Goal: Navigation & Orientation: Find specific page/section

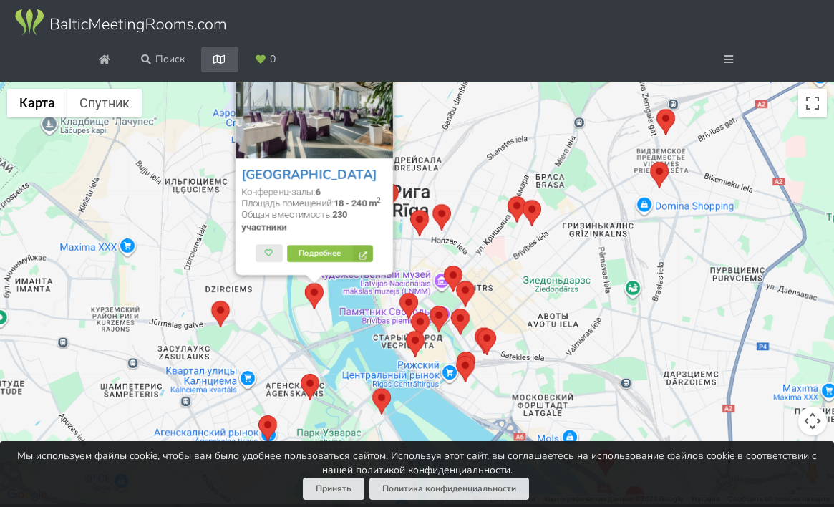
scroll to position [82, 0]
click at [519, 267] on div "Riga Islande Hotel Конференц-залы: 6 Площадь помещений: 18 - 240 m 2 Общая вмес…" at bounding box center [417, 293] width 834 height 423
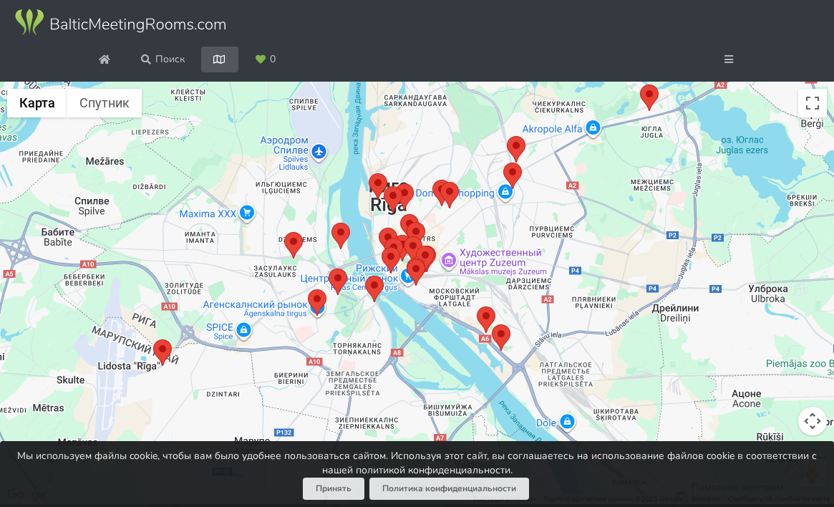
drag, startPoint x: 613, startPoint y: 340, endPoint x: 517, endPoint y: 258, distance: 126.4
click at [517, 258] on div at bounding box center [417, 293] width 834 height 423
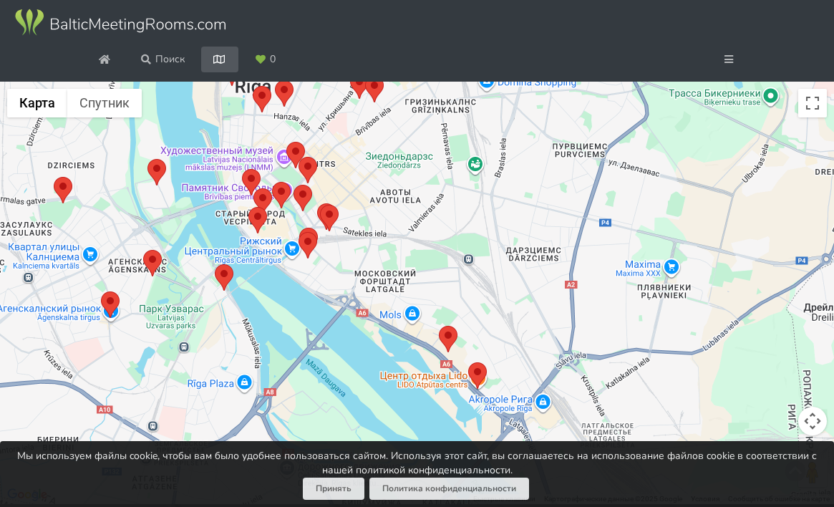
drag, startPoint x: 511, startPoint y: 344, endPoint x: 500, endPoint y: 273, distance: 71.0
click at [500, 273] on div at bounding box center [417, 293] width 834 height 423
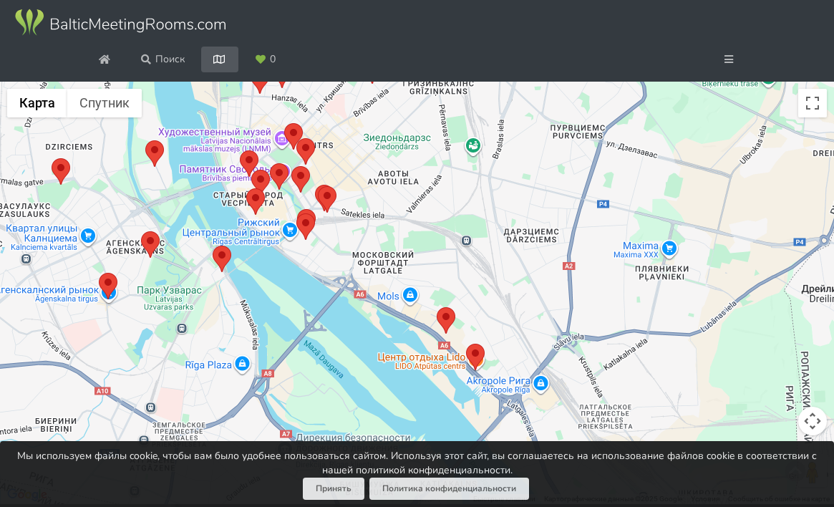
click at [466, 344] on area at bounding box center [466, 344] width 0 height 0
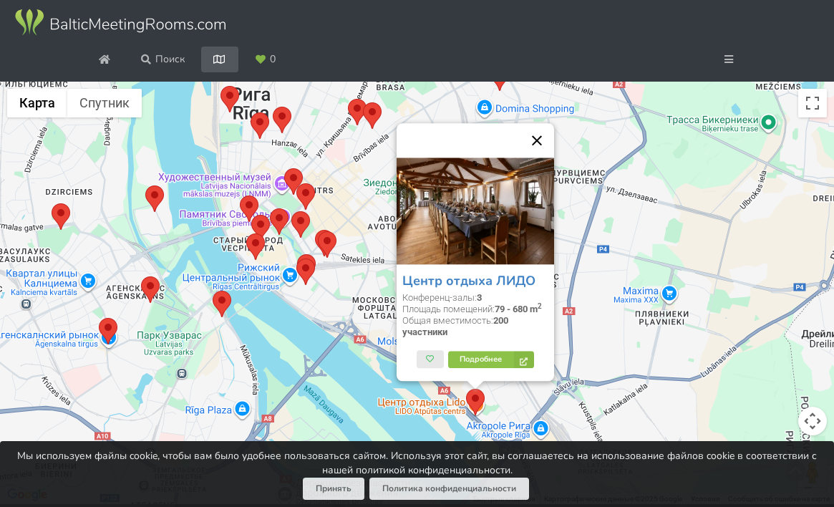
click at [542, 140] on button "Закрыть" at bounding box center [537, 140] width 34 height 34
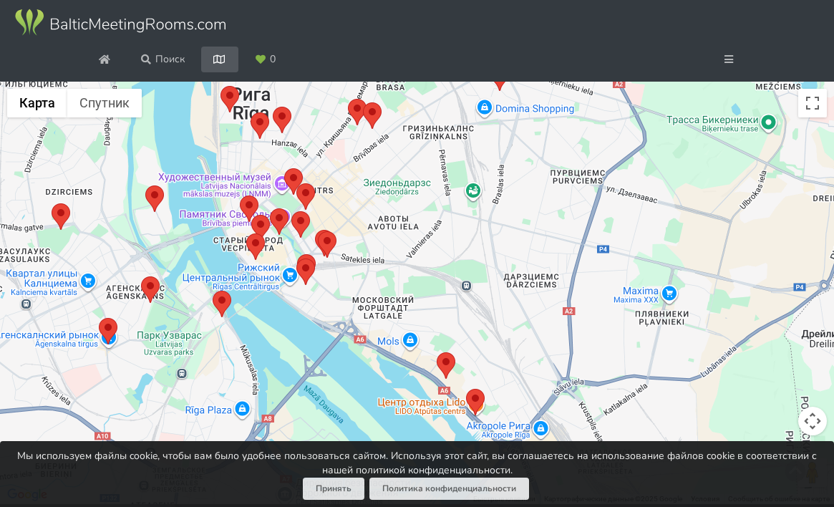
click at [437, 352] on area at bounding box center [437, 352] width 0 height 0
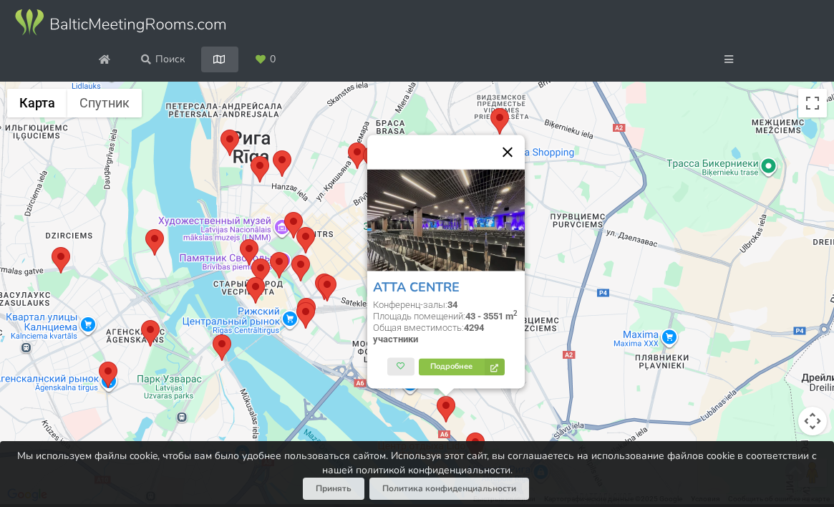
click at [510, 147] on button "Закрыть" at bounding box center [507, 152] width 34 height 34
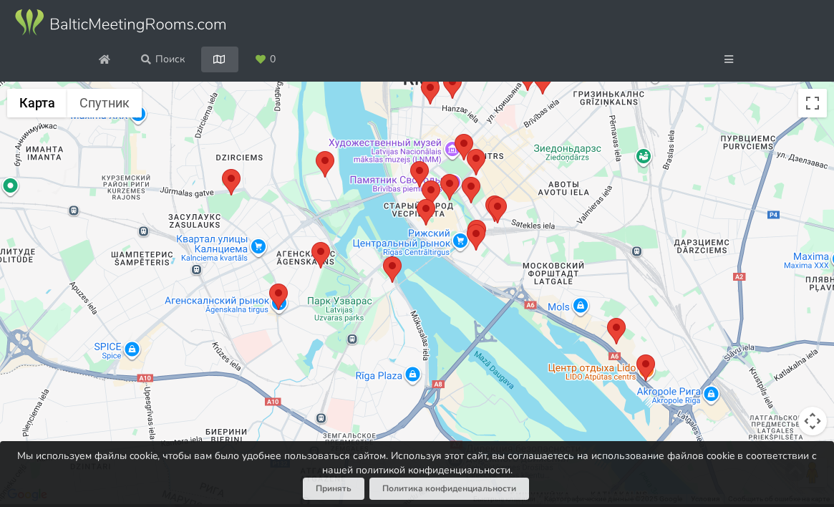
drag, startPoint x: 356, startPoint y: 394, endPoint x: 533, endPoint y: 308, distance: 196.6
click at [533, 308] on div at bounding box center [417, 293] width 834 height 423
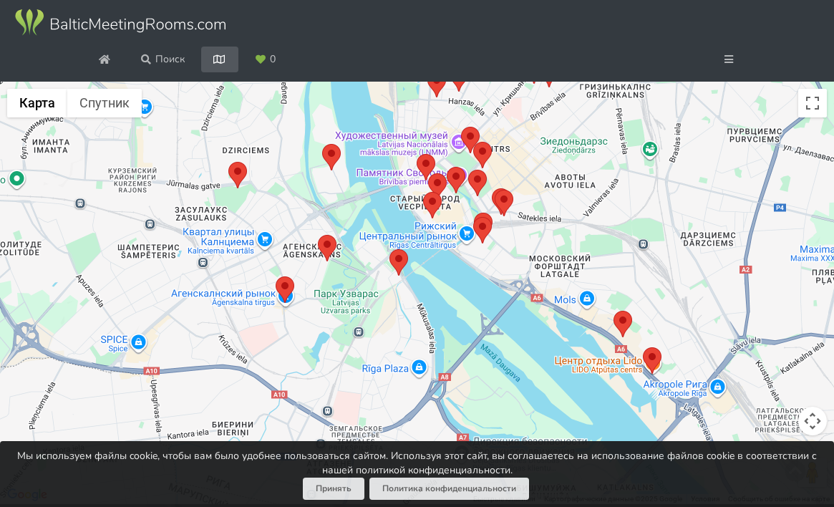
click at [403, 269] on img at bounding box center [398, 262] width 19 height 26
click at [389, 249] on area at bounding box center [389, 249] width 0 height 0
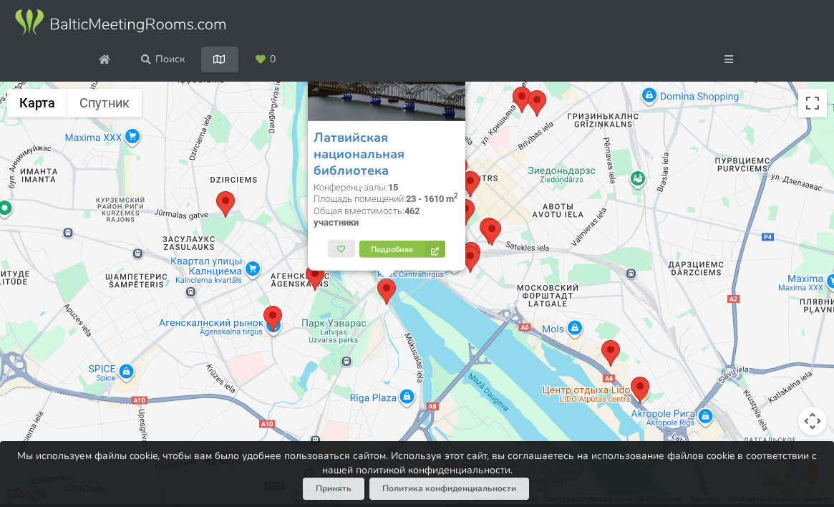
drag, startPoint x: 326, startPoint y: 398, endPoint x: 301, endPoint y: 339, distance: 63.8
click at [301, 339] on div "Латвийская национальная библиотека Конференц-залы: 15 Площадь помещений: 23 - 1…" at bounding box center [417, 293] width 834 height 423
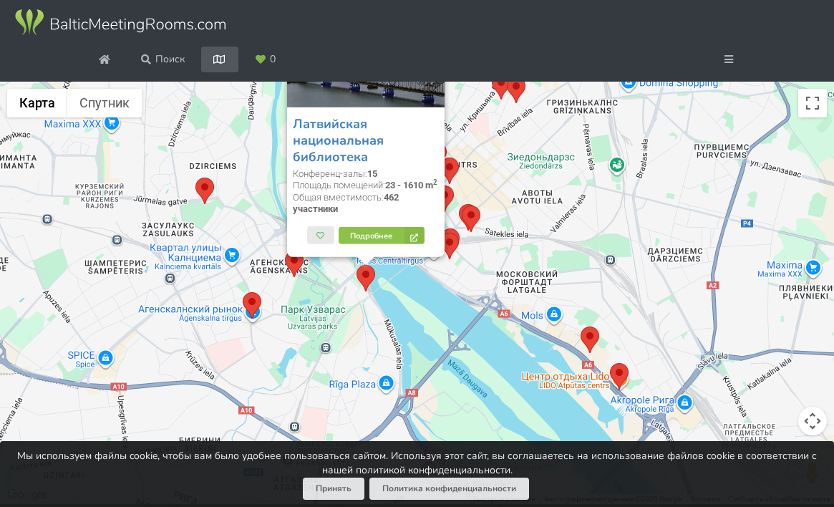
click at [195, 178] on area at bounding box center [195, 178] width 0 height 0
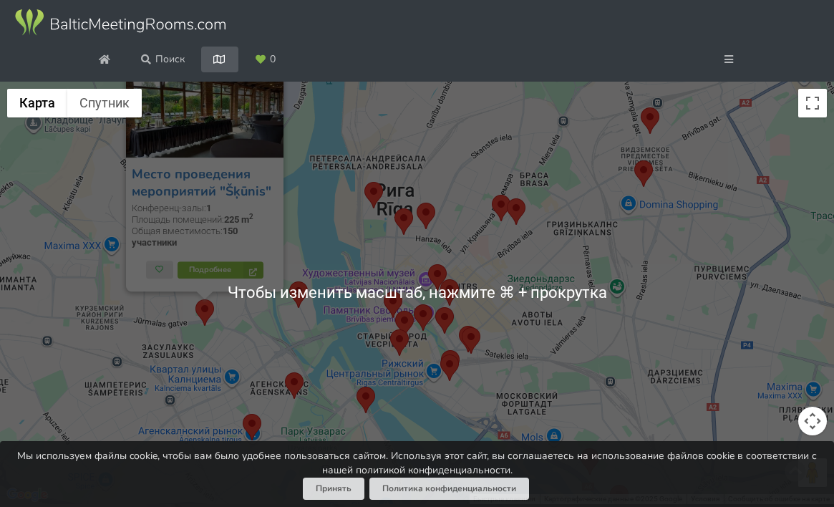
scroll to position [73, 0]
click at [228, 200] on link "Место проведения мероприятий "Šķūnis"" at bounding box center [202, 183] width 140 height 34
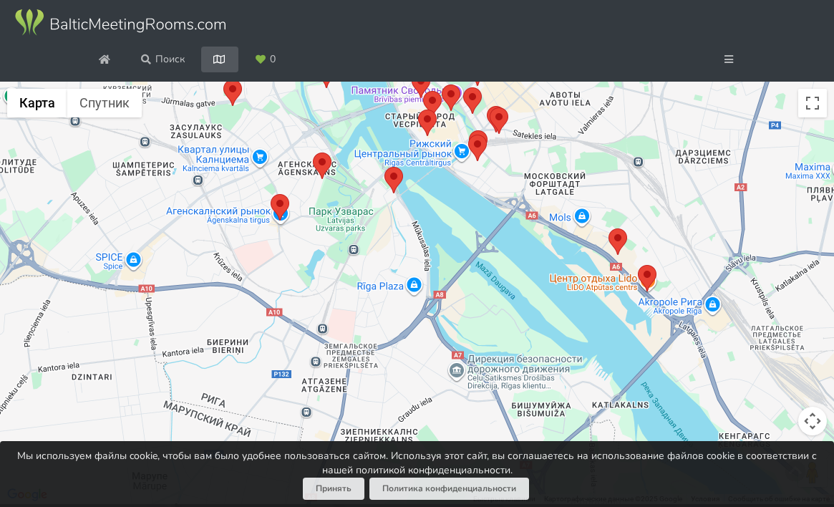
drag, startPoint x: 393, startPoint y: 320, endPoint x: 422, endPoint y: 90, distance: 231.6
click at [412, 72] on area at bounding box center [412, 72] width 0 height 0
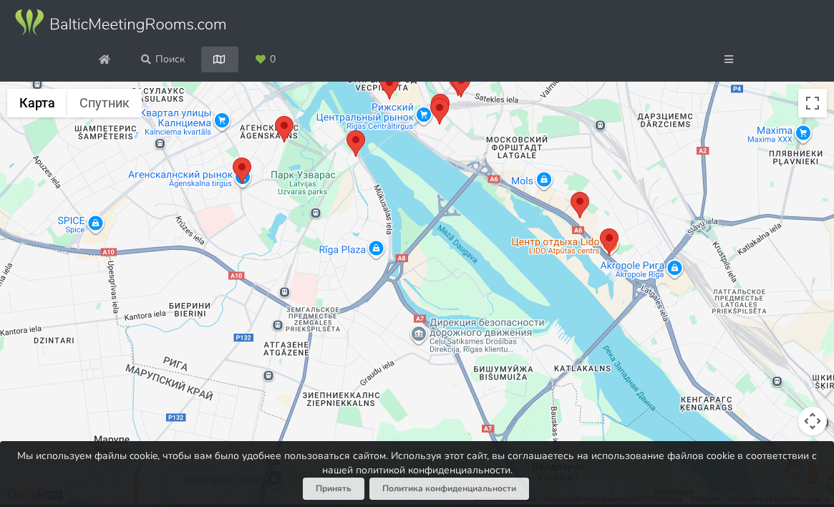
drag, startPoint x: 442, startPoint y: 273, endPoint x: 328, endPoint y: 226, distance: 123.6
click at [328, 226] on div "Место проведения мероприятий "Šķūnis" Конференц-залы: 1 Площадь помещений: 225 …" at bounding box center [417, 293] width 834 height 423
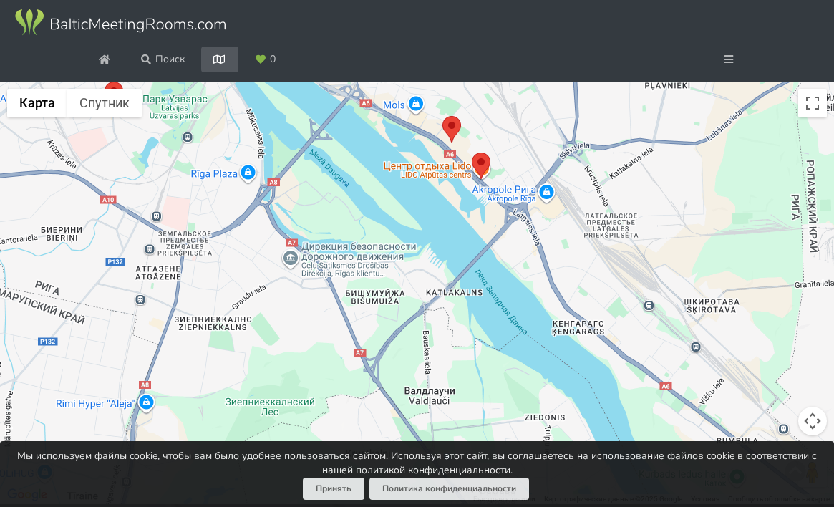
drag, startPoint x: 328, startPoint y: 226, endPoint x: 245, endPoint y: 170, distance: 100.1
click at [247, 170] on div "Место проведения мероприятий "Šķūnis" Конференц-залы: 1 Площадь помещений: 225 …" at bounding box center [417, 293] width 834 height 423
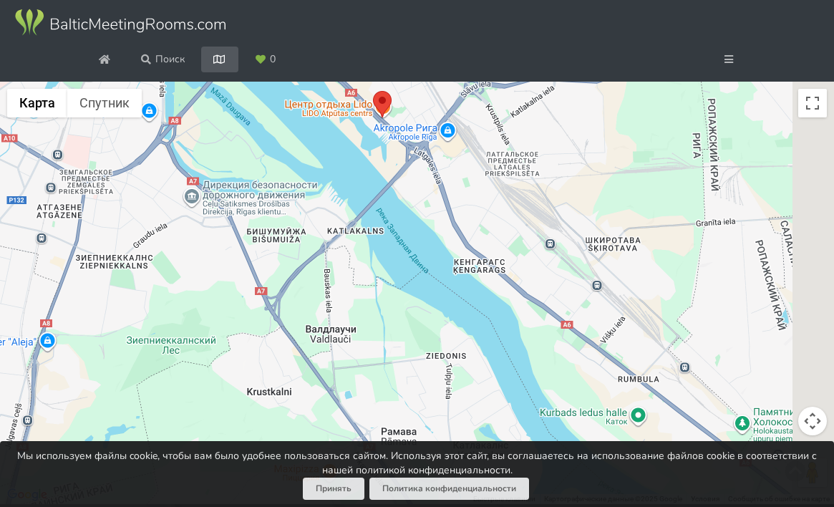
drag, startPoint x: 434, startPoint y: 361, endPoint x: 245, endPoint y: 414, distance: 196.4
click at [245, 404] on div "Место проведения мероприятий "Šķūnis" Конференц-залы: 1 Площадь помещений: 225 …" at bounding box center [417, 293] width 834 height 423
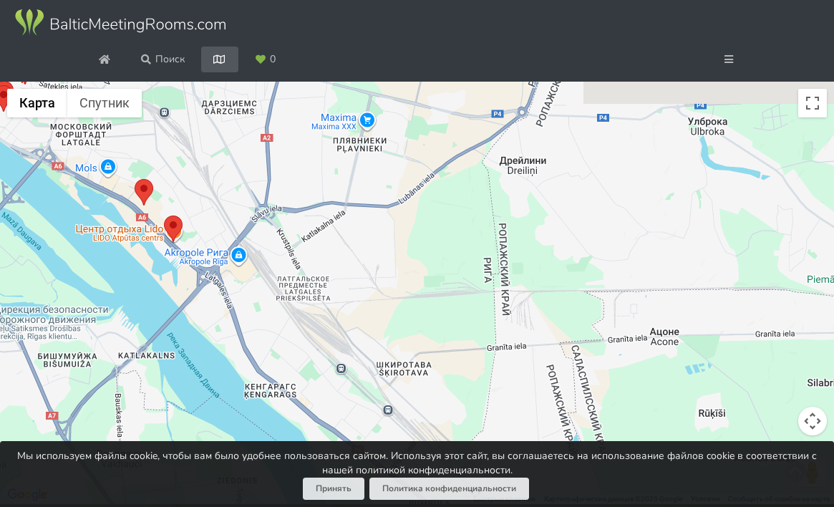
drag, startPoint x: 419, startPoint y: 285, endPoint x: 387, endPoint y: 361, distance: 82.2
click at [387, 359] on div "Место проведения мероприятий "Šķūnis" Конференц-залы: 1 Площадь помещений: 225 …" at bounding box center [417, 293] width 834 height 423
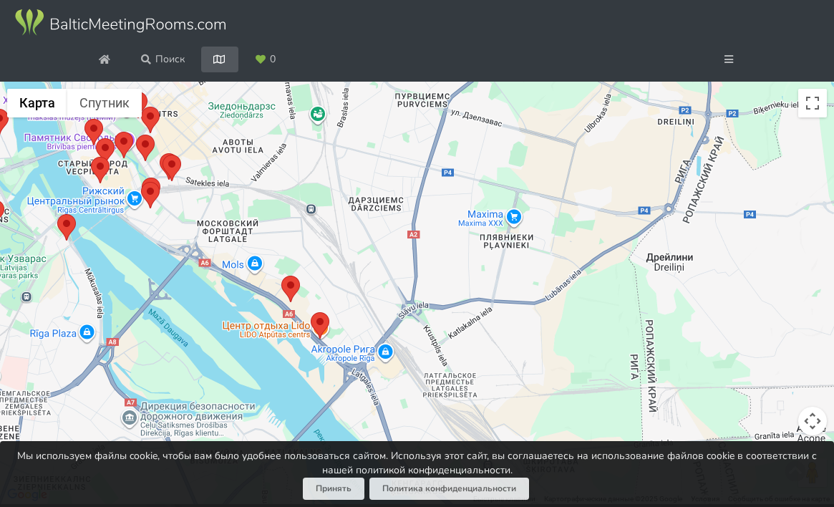
drag, startPoint x: 472, startPoint y: 305, endPoint x: 669, endPoint y: 327, distance: 198.8
click at [667, 327] on div "Место проведения мероприятий "Šķūnis" Конференц-залы: 1 Площадь помещений: 225 …" at bounding box center [417, 293] width 834 height 423
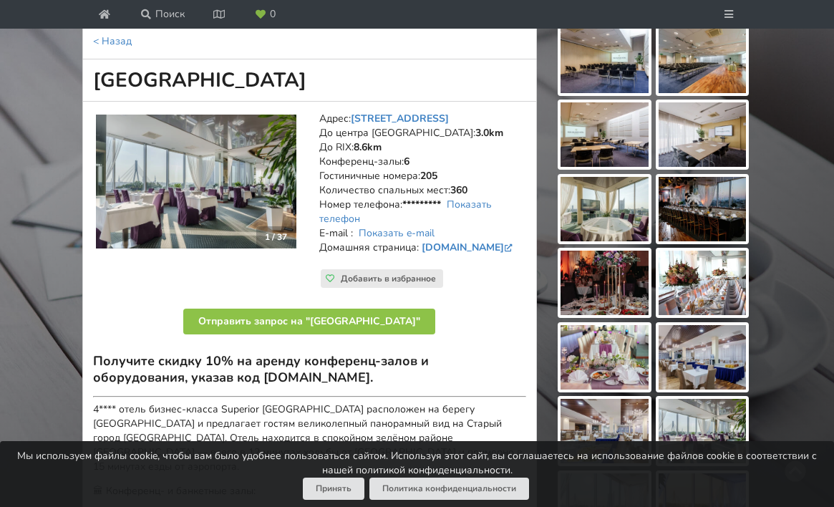
scroll to position [222, 0]
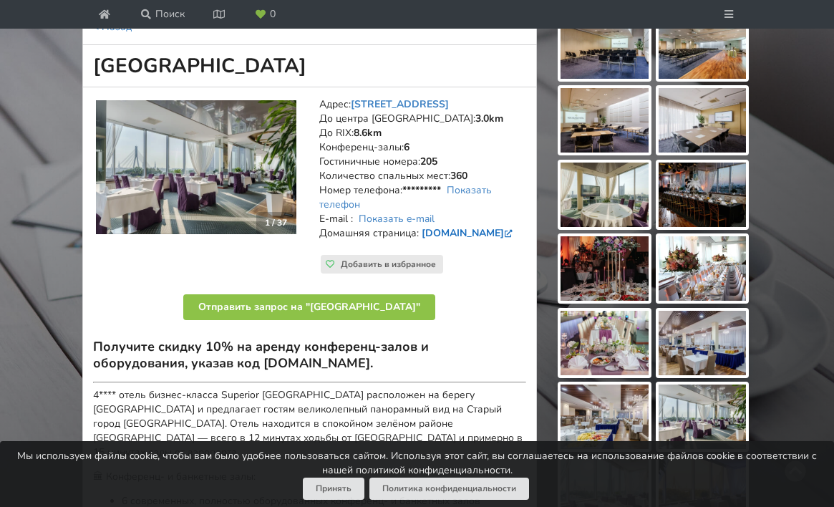
click at [422, 240] on link "[DOMAIN_NAME]" at bounding box center [469, 233] width 94 height 14
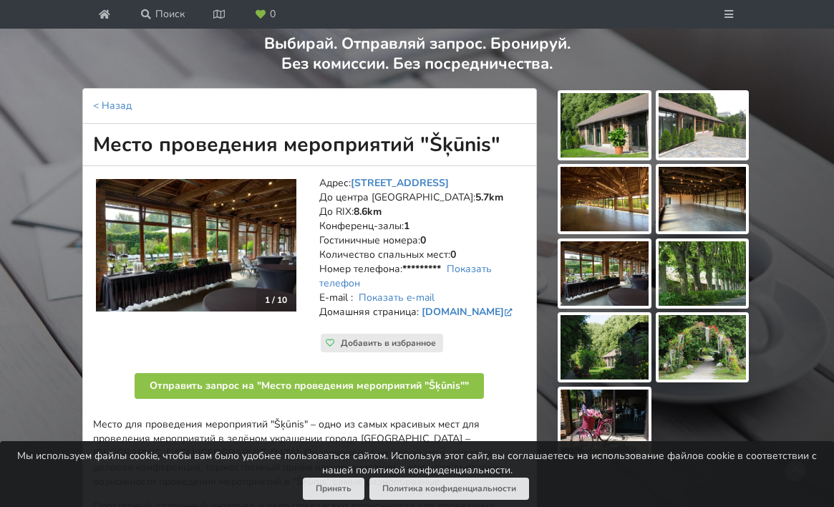
scroll to position [228, 0]
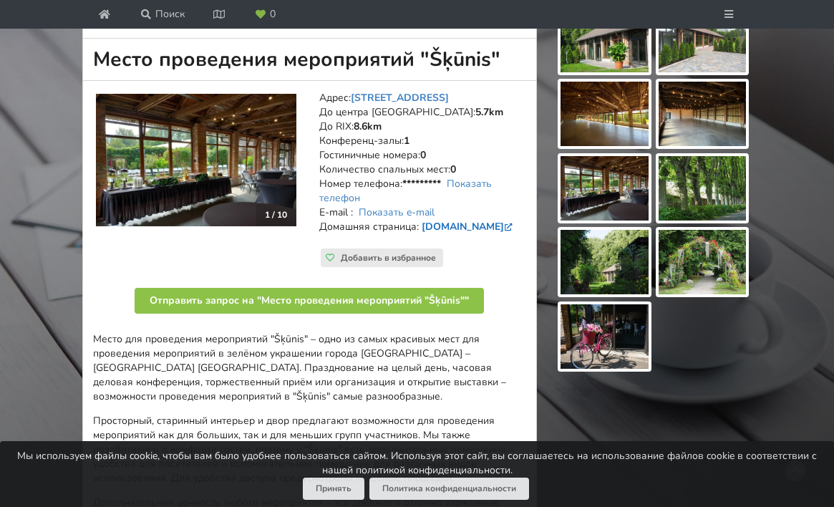
click at [487, 233] on link "www.botanika.lu.lv" at bounding box center [469, 227] width 94 height 14
